Goal: Task Accomplishment & Management: Manage account settings

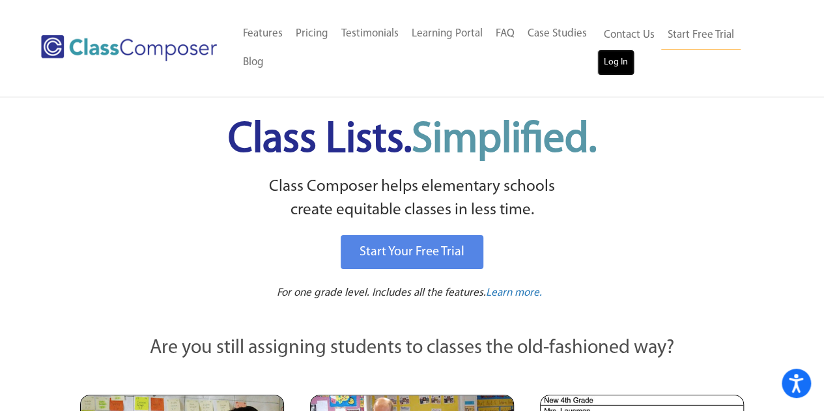
click at [615, 65] on link "Log In" at bounding box center [616, 63] width 37 height 26
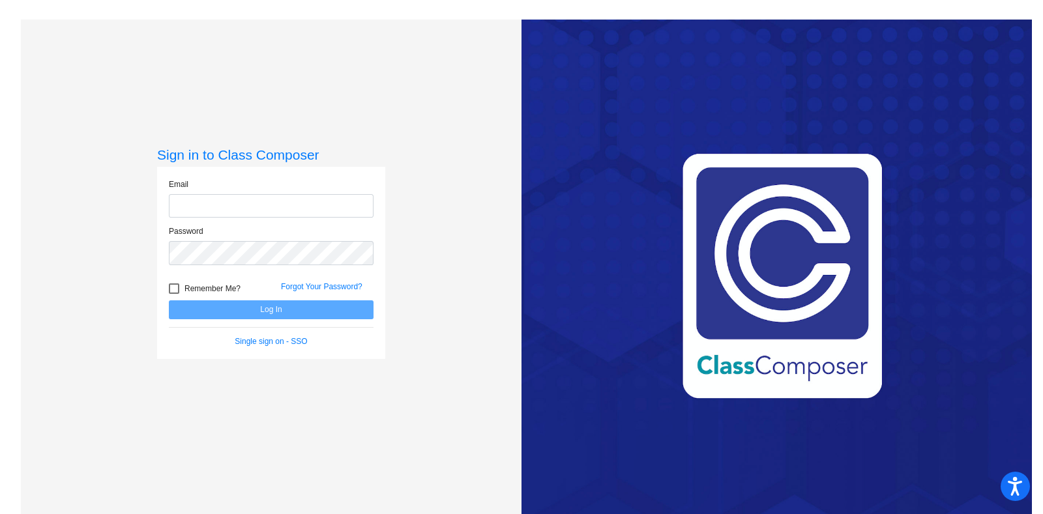
type input "polly.hughes@lcps.org"
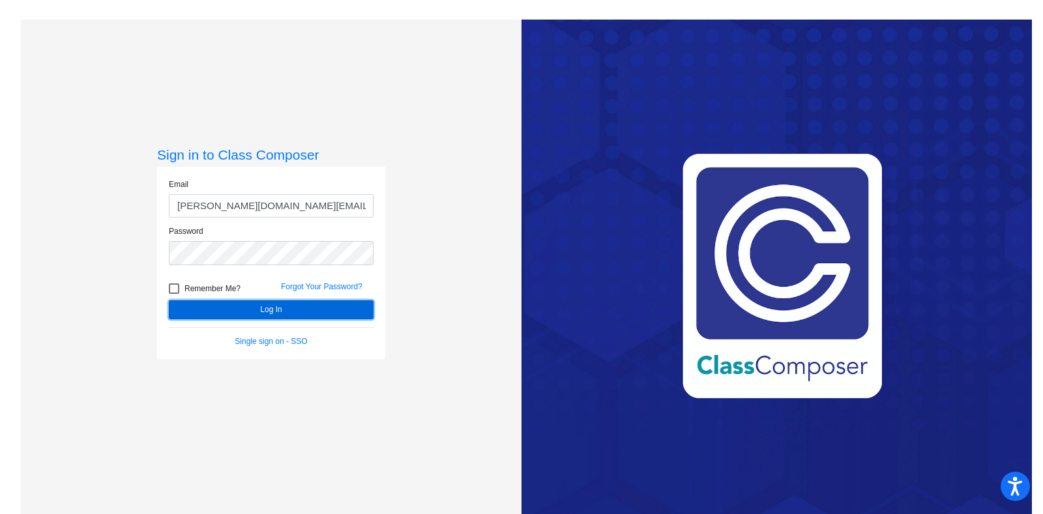
click at [283, 313] on button "Log In" at bounding box center [271, 309] width 205 height 19
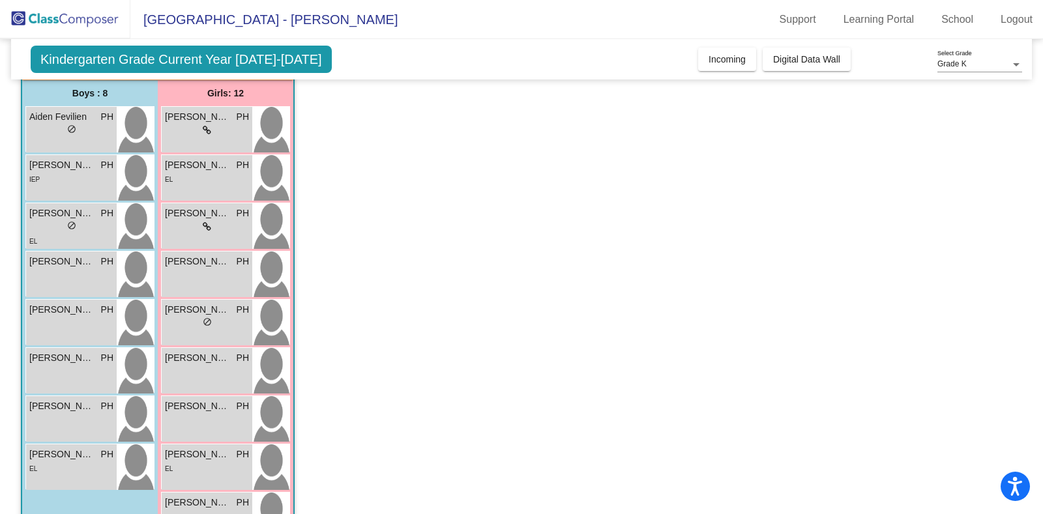
scroll to position [62, 0]
